Goal: Information Seeking & Learning: Check status

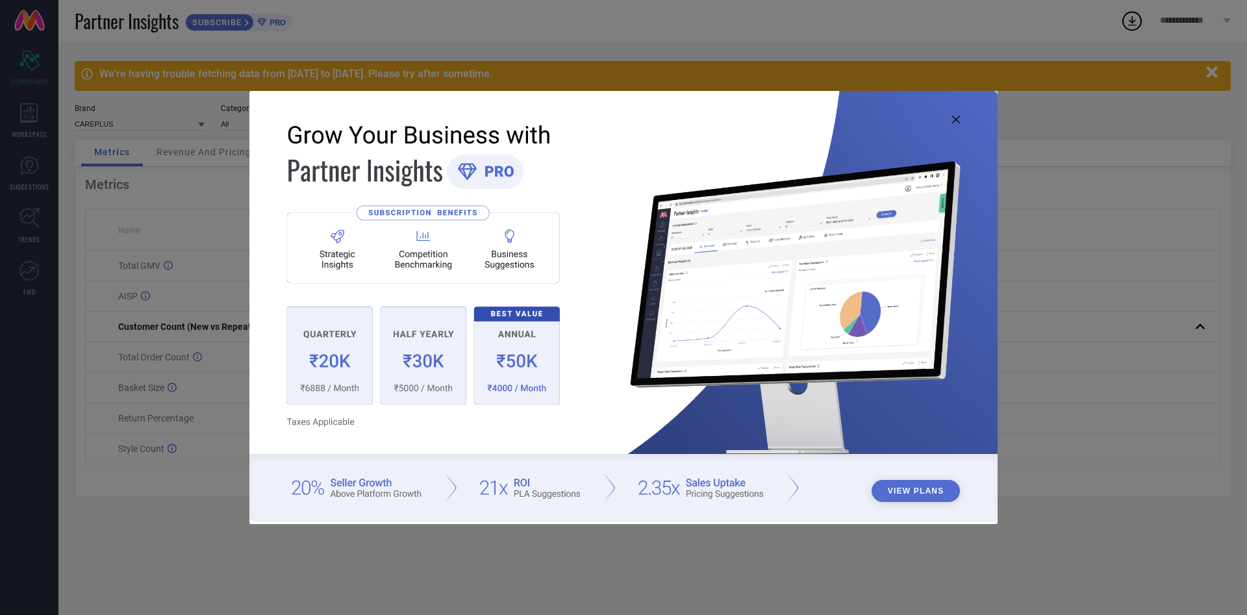
click at [952, 120] on img at bounding box center [623, 306] width 748 height 430
click at [960, 121] on icon at bounding box center [956, 120] width 8 height 8
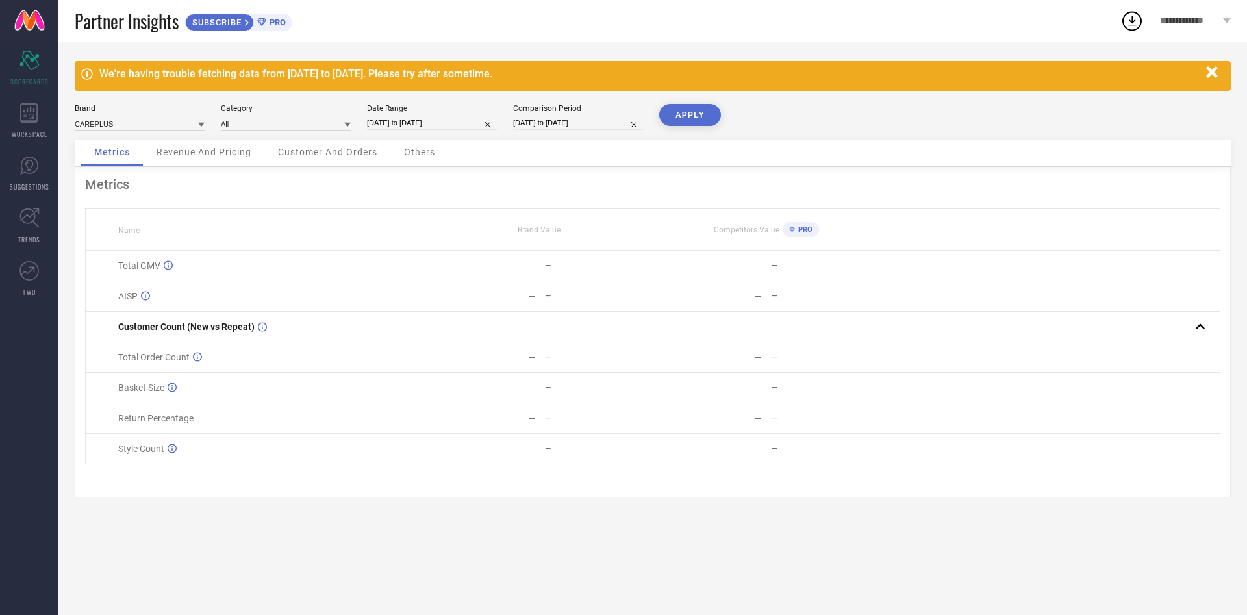
click at [388, 127] on input "[DATE] to [DATE]" at bounding box center [432, 123] width 130 height 14
select select "7"
select select "2025"
select select "8"
select select "2025"
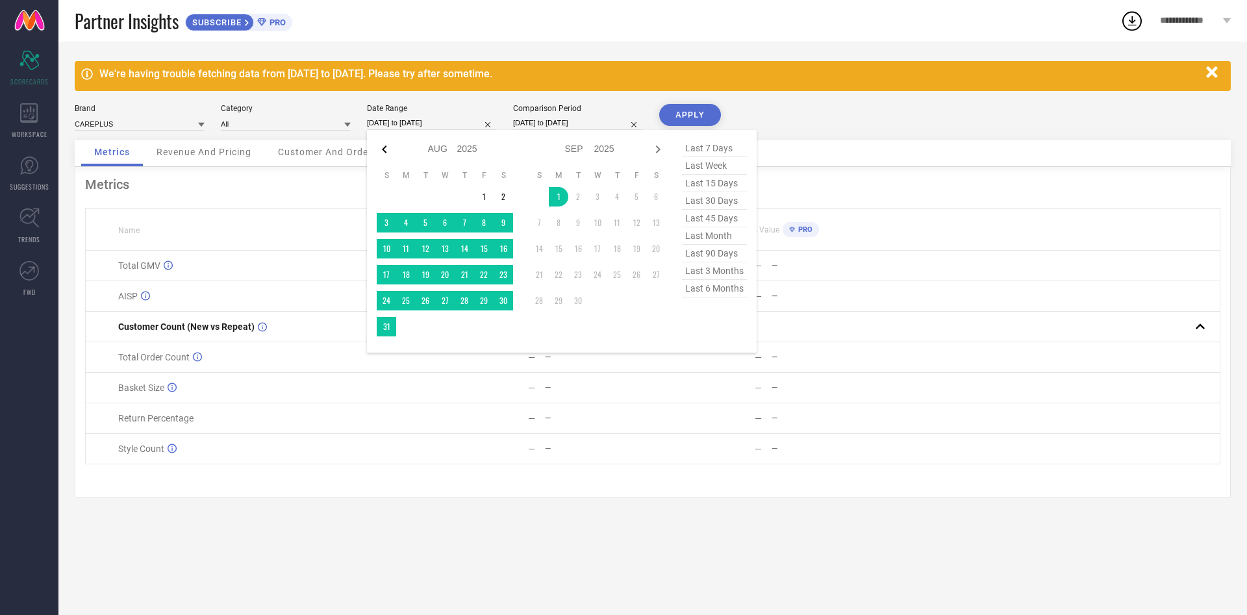
click at [383, 149] on icon at bounding box center [385, 150] width 16 height 16
select select "6"
select select "2025"
select select "7"
select select "2025"
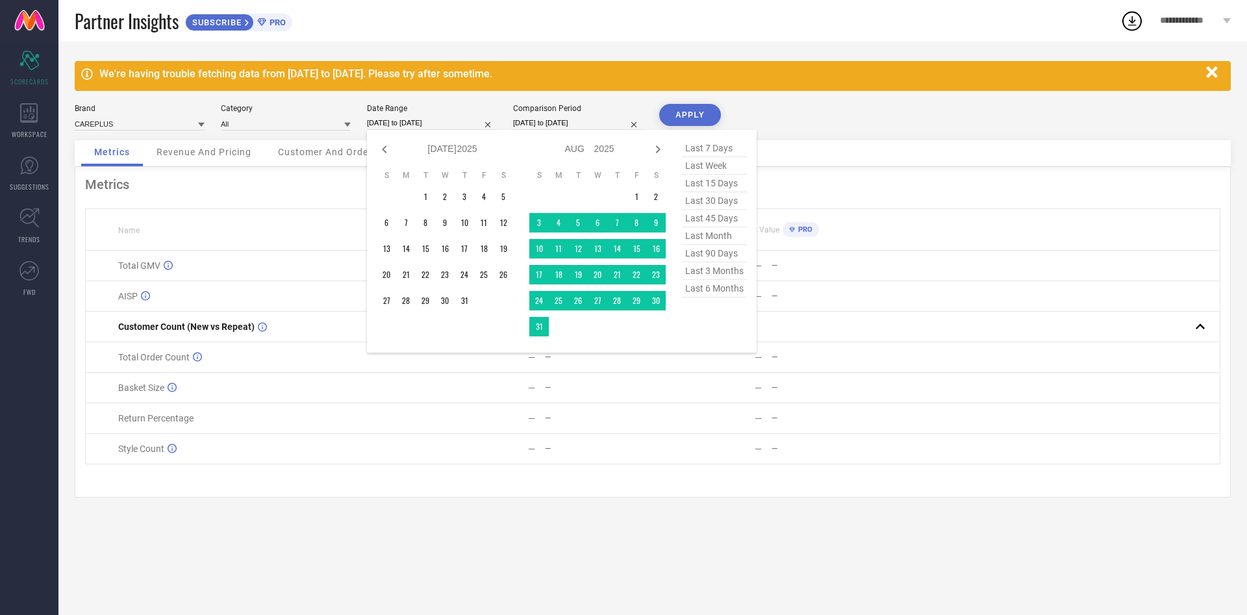
click at [383, 149] on icon at bounding box center [385, 150] width 16 height 16
select select "5"
select select "2025"
select select "6"
select select "2025"
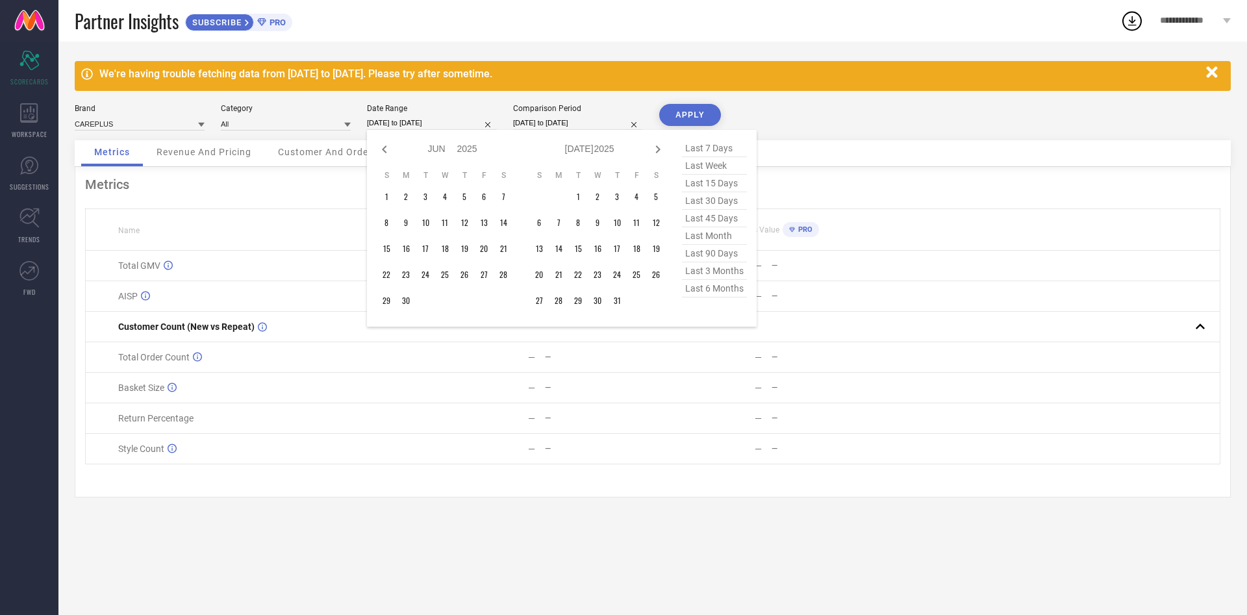
click at [383, 149] on icon at bounding box center [385, 150] width 16 height 16
select select "3"
select select "2025"
select select "4"
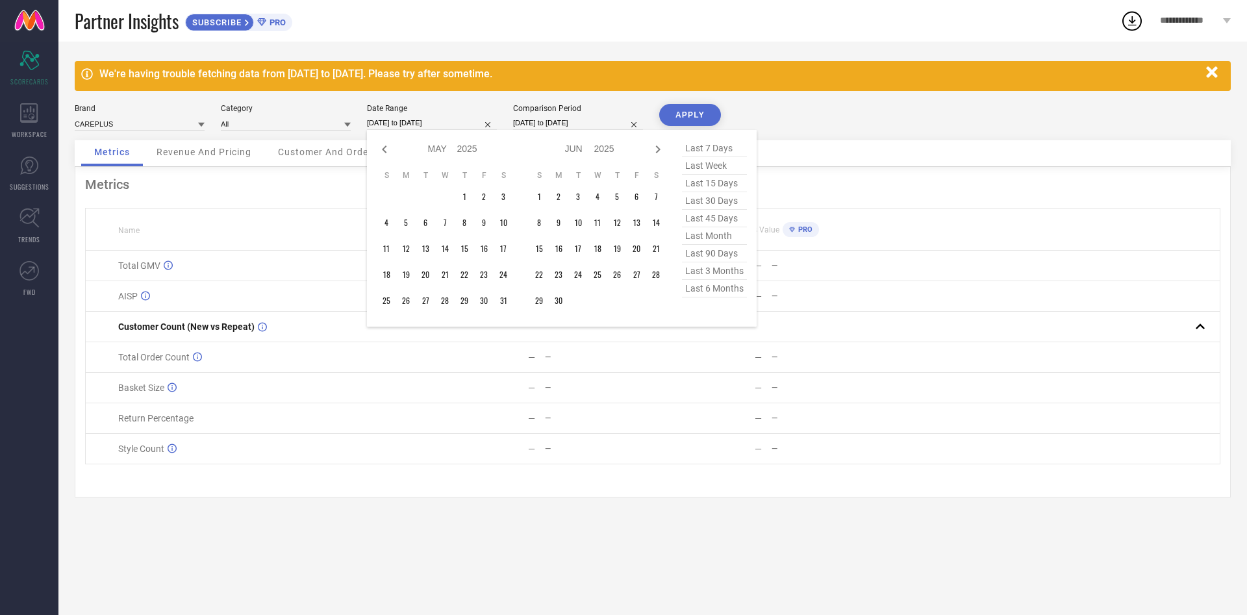
select select "2025"
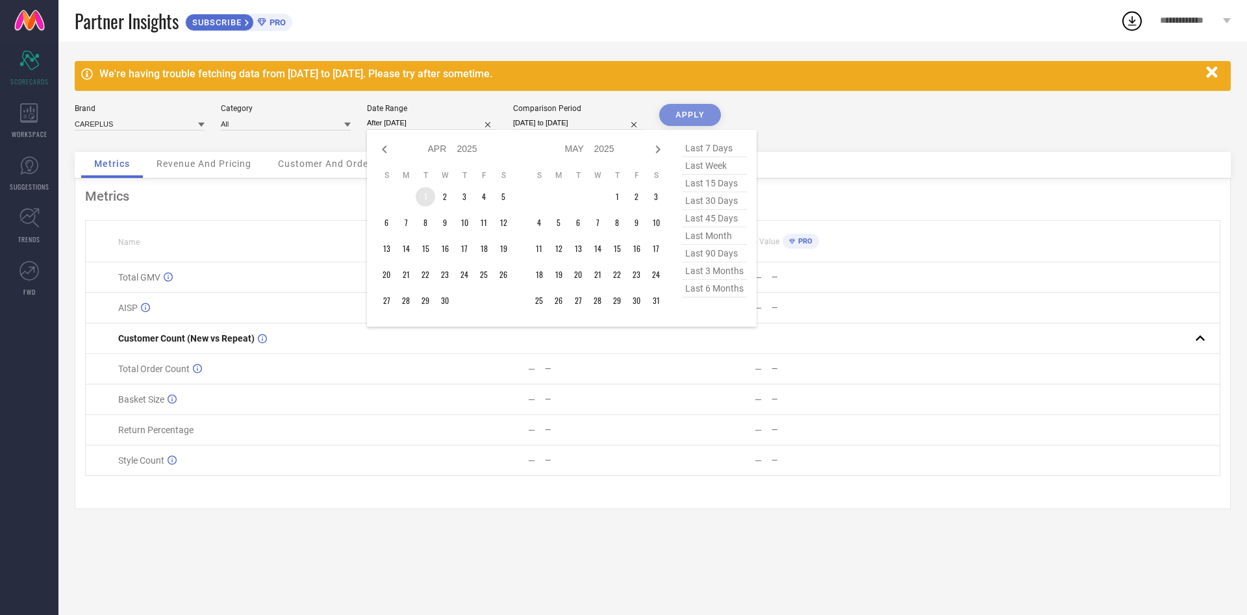
click at [426, 197] on td "1" at bounding box center [425, 196] width 19 height 19
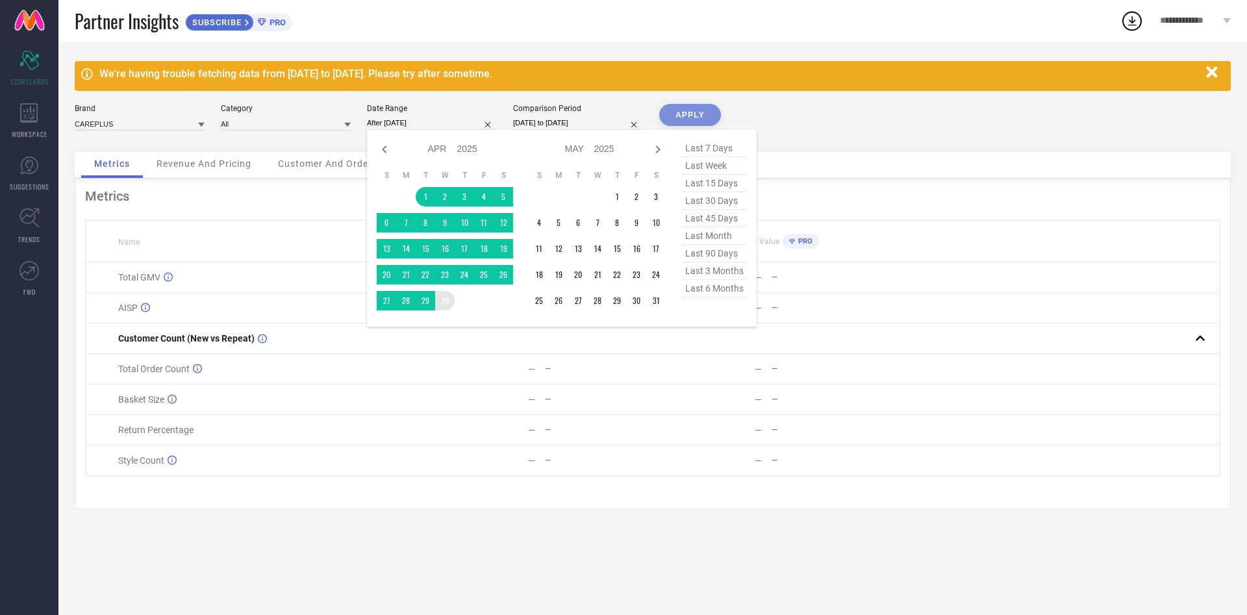
type input "[DATE] to [DATE]"
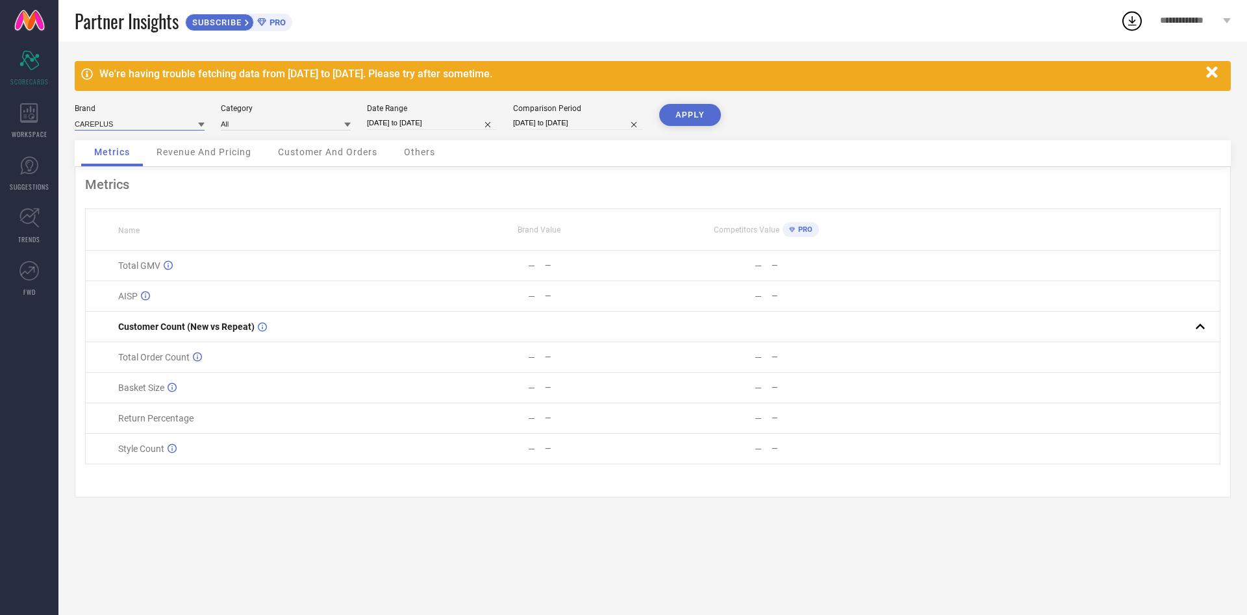
click at [172, 121] on input at bounding box center [140, 124] width 130 height 14
click at [277, 131] on div "Brand CAREPLUS Category All Date Range [DATE] to [DATE] Comparison Period [DATE…" at bounding box center [653, 122] width 1156 height 36
click at [694, 117] on button "APPLY" at bounding box center [690, 115] width 62 height 22
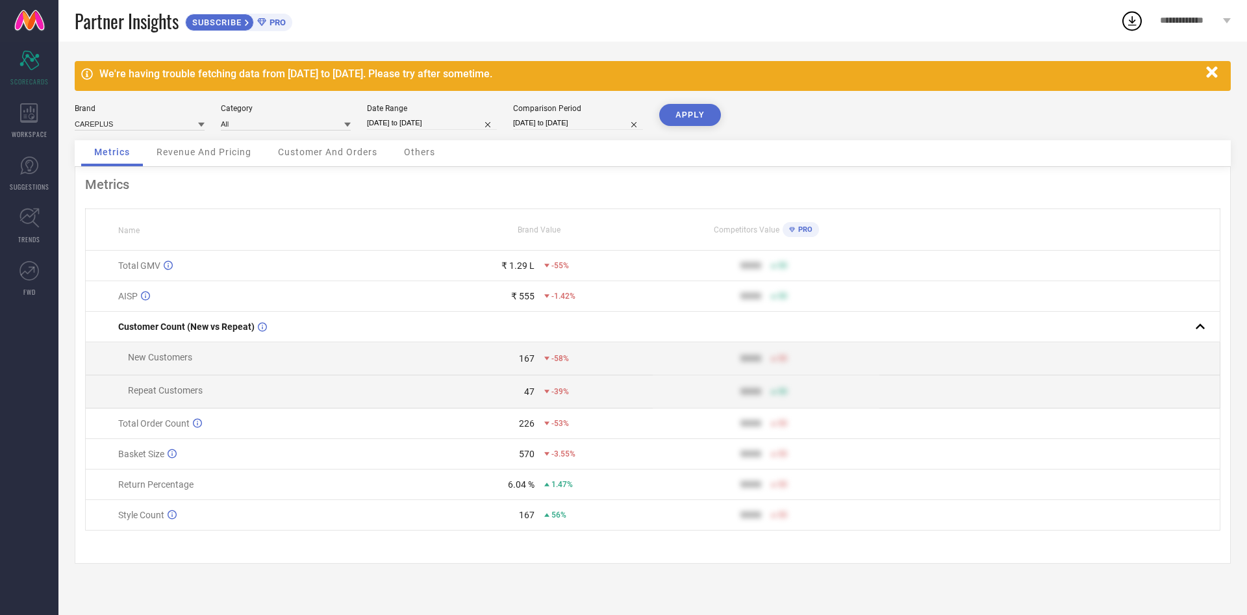
click at [188, 156] on span "Revenue And Pricing" at bounding box center [204, 152] width 95 height 10
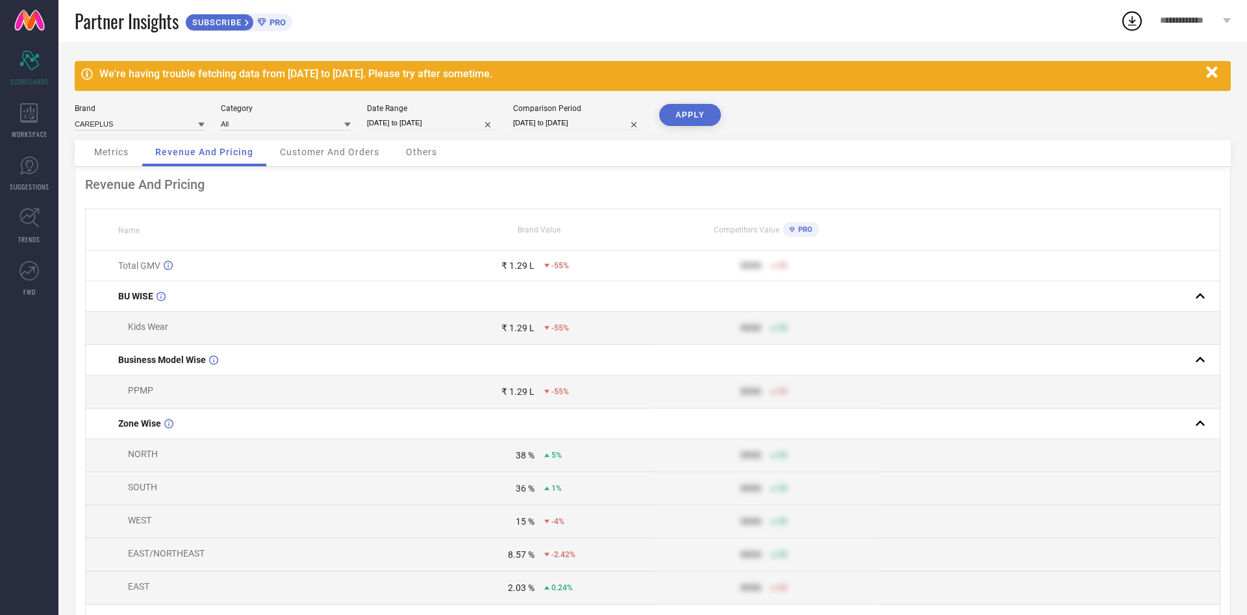
click at [314, 146] on div "Customer And Orders" at bounding box center [329, 153] width 125 height 26
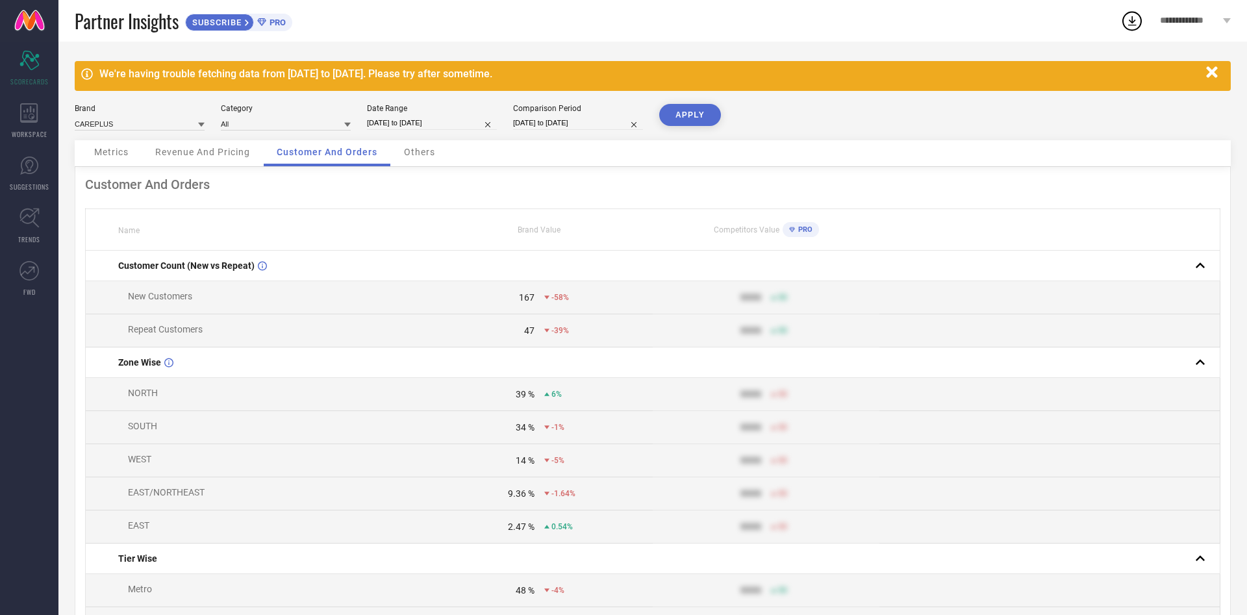
click at [418, 146] on div "Others" at bounding box center [419, 153] width 57 height 26
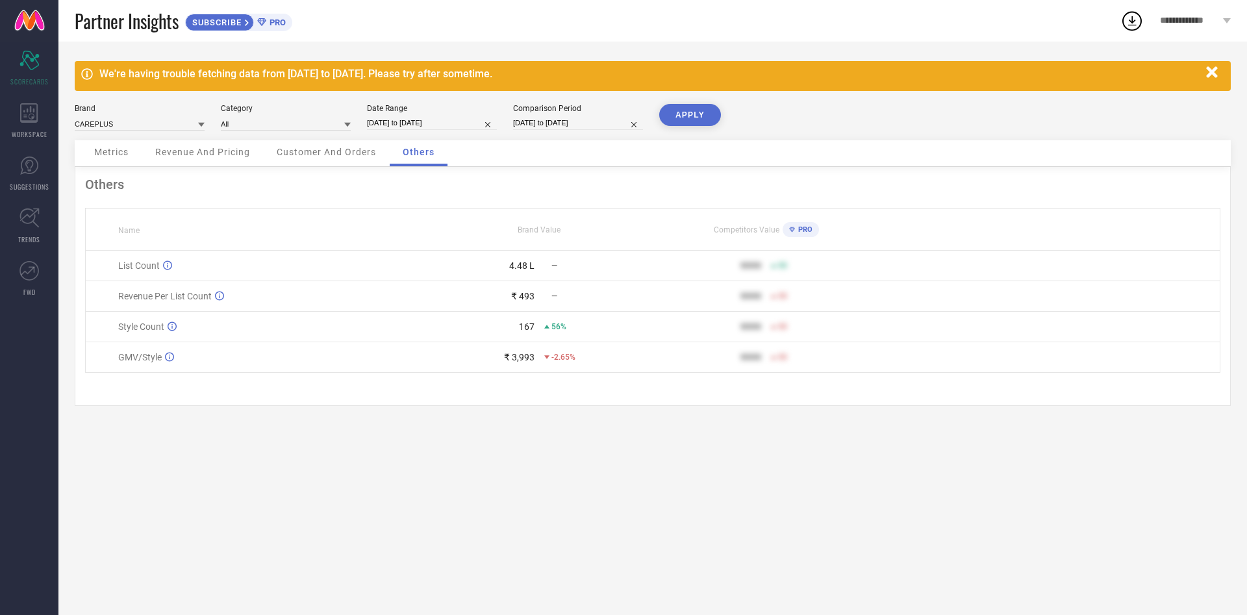
click at [107, 148] on span "Metrics" at bounding box center [111, 152] width 34 height 10
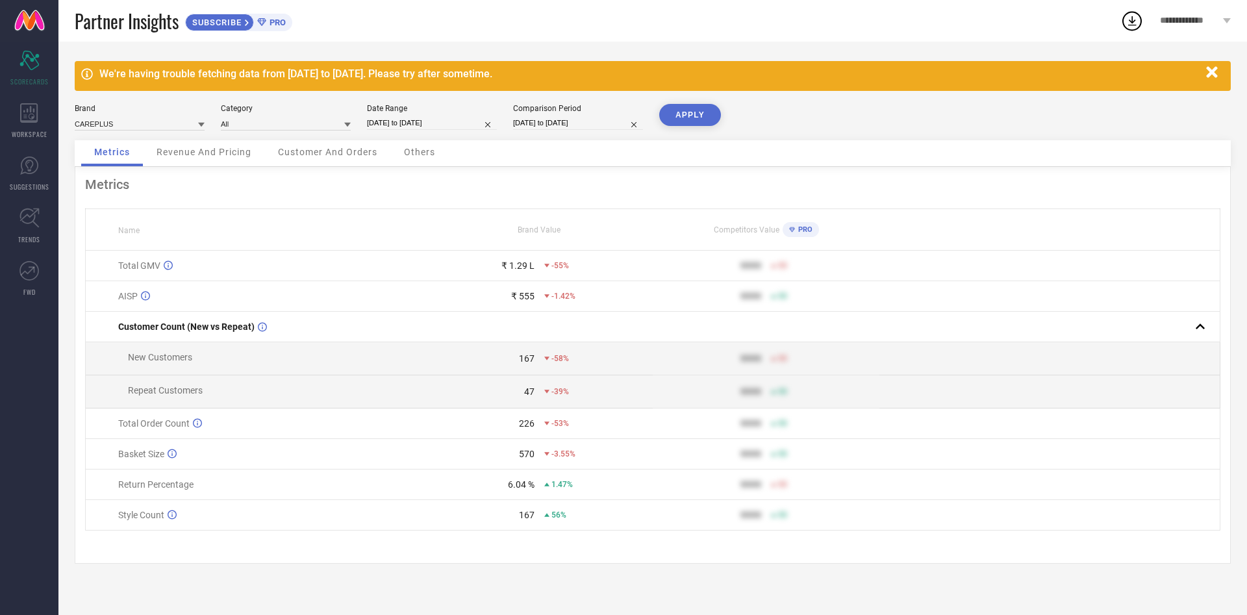
click at [1212, 75] on icon "button" at bounding box center [1211, 71] width 11 height 11
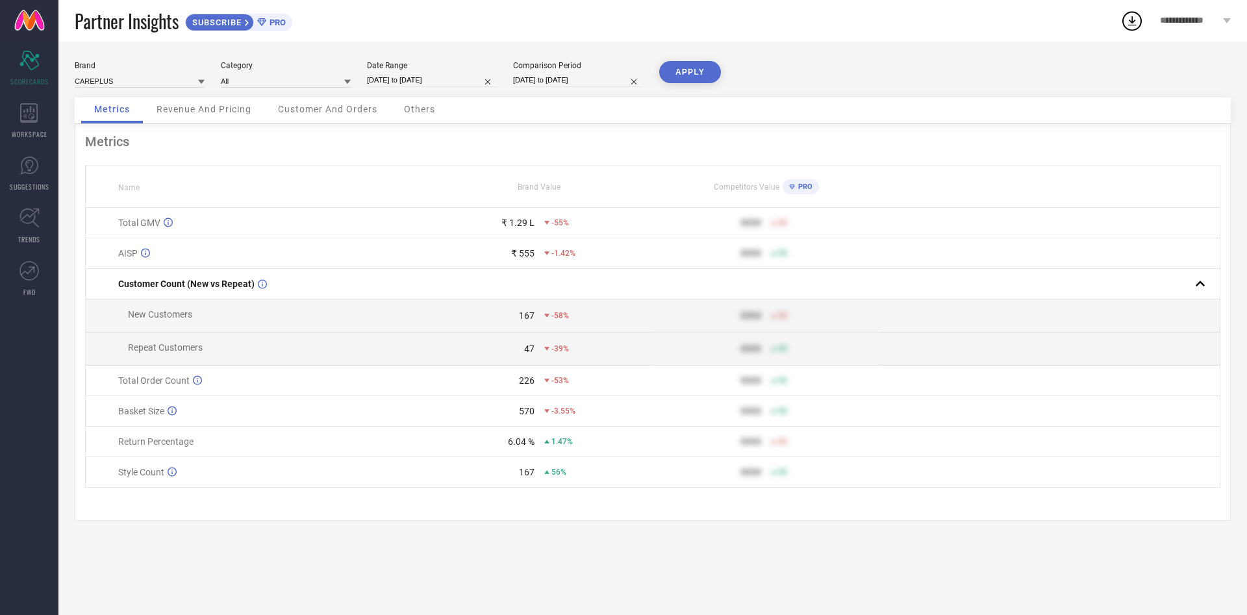
click at [1132, 23] on icon at bounding box center [1132, 20] width 23 height 23
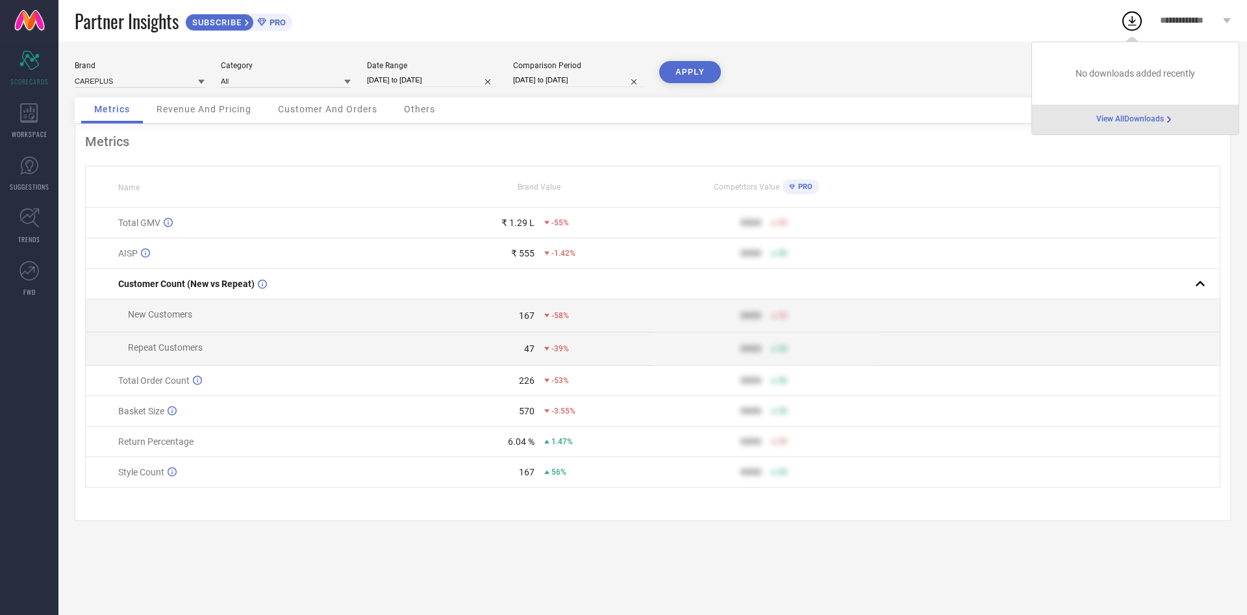
click at [913, 64] on div "Brand CAREPLUS Category All Date Range [DATE] to [DATE] Comparison Period [DATE…" at bounding box center [653, 79] width 1156 height 36
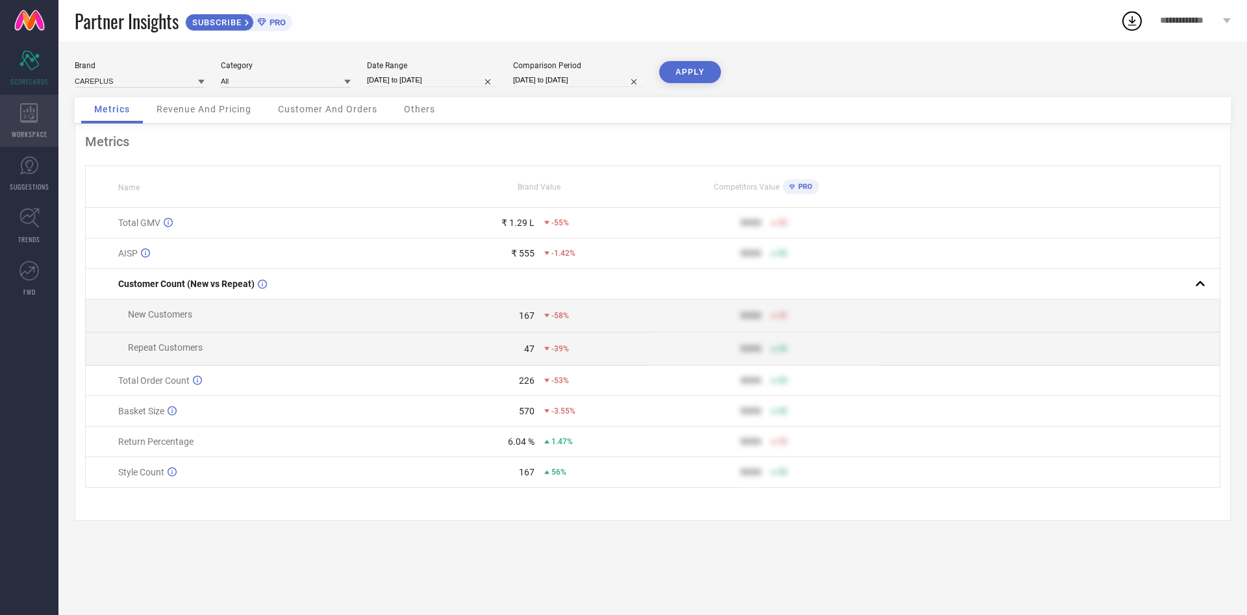
click at [29, 118] on icon at bounding box center [29, 112] width 18 height 19
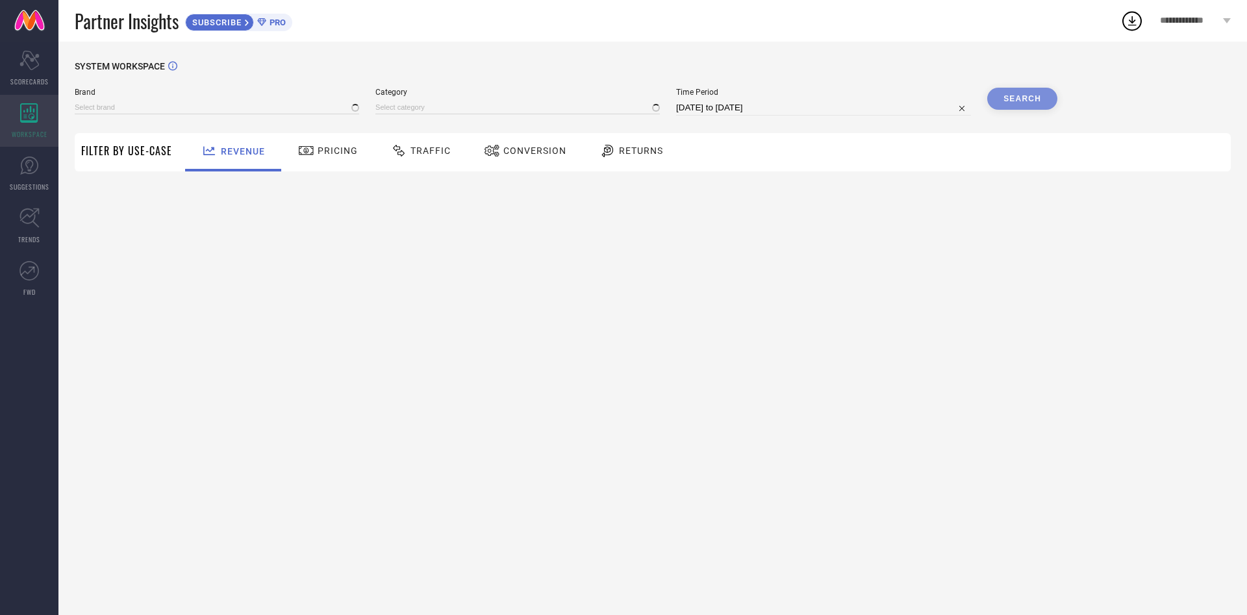
type input "CAREPLUS"
type input "All"
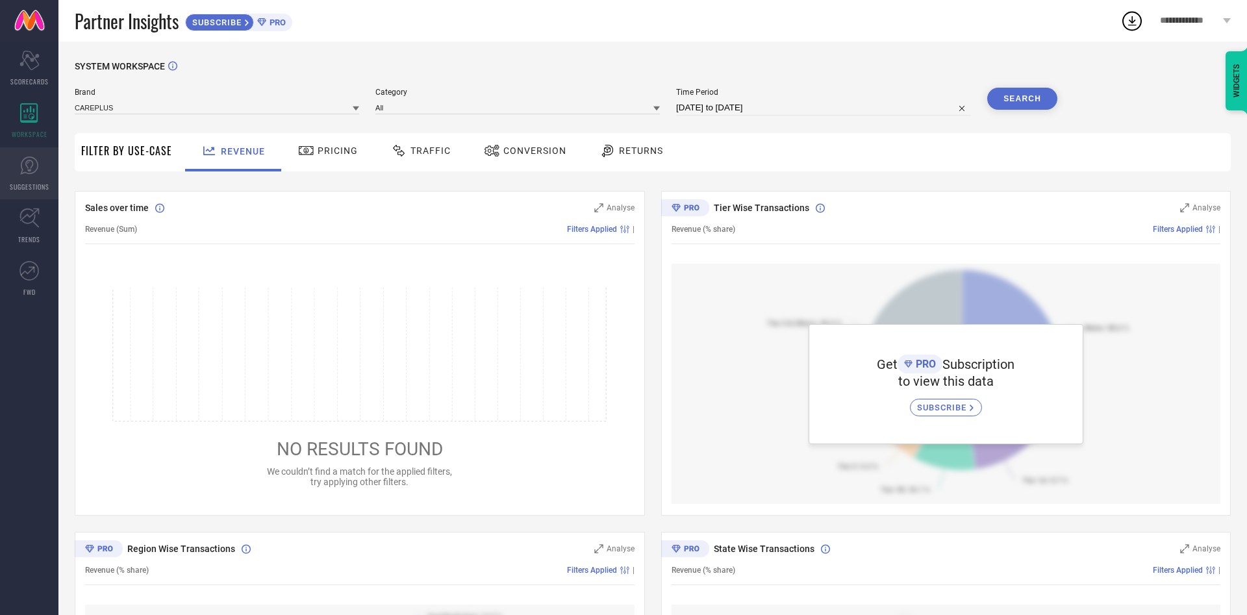
click at [41, 169] on link "SUGGESTIONS" at bounding box center [29, 173] width 58 height 52
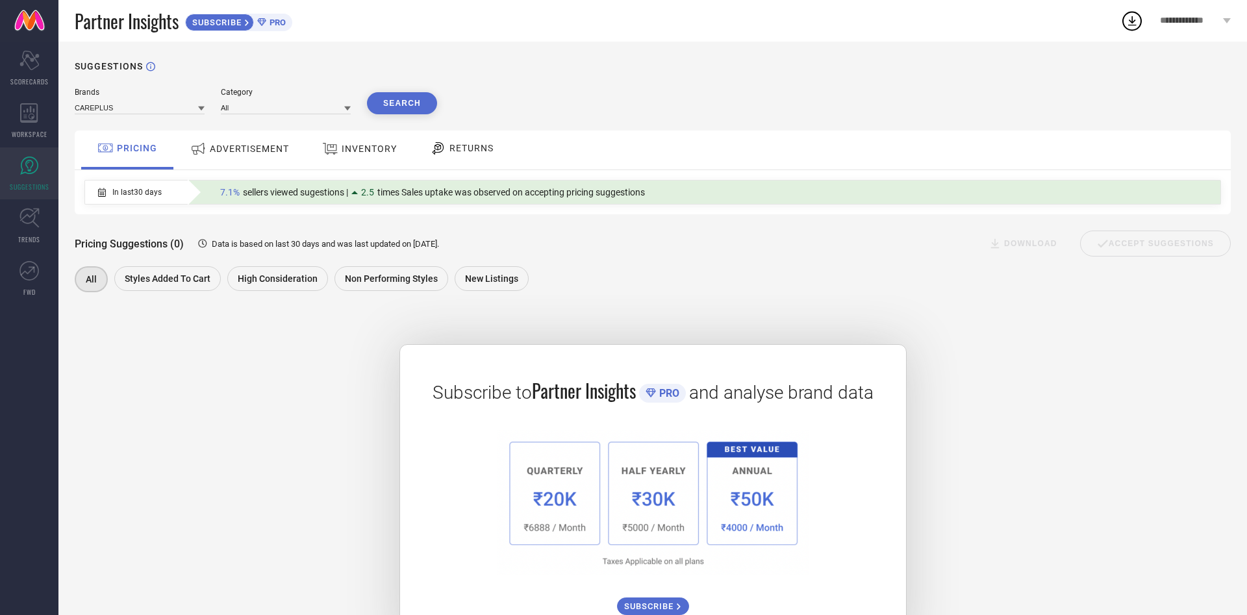
scroll to position [55, 0]
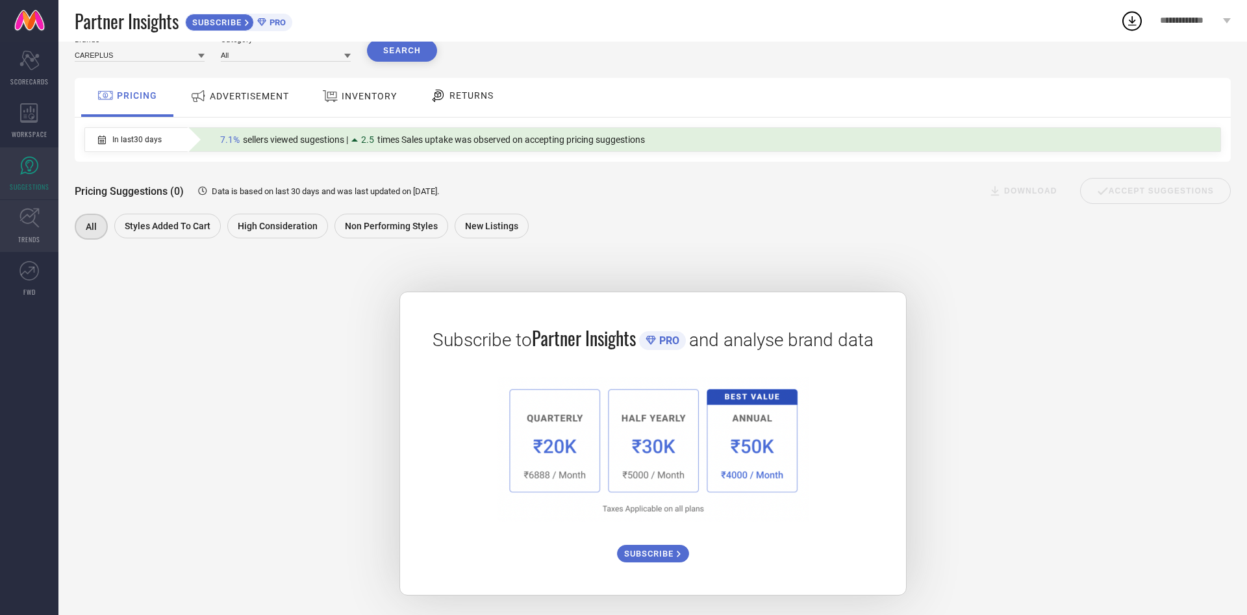
click at [31, 230] on link "TRENDS" at bounding box center [29, 226] width 58 height 52
